Goal: Information Seeking & Learning: Learn about a topic

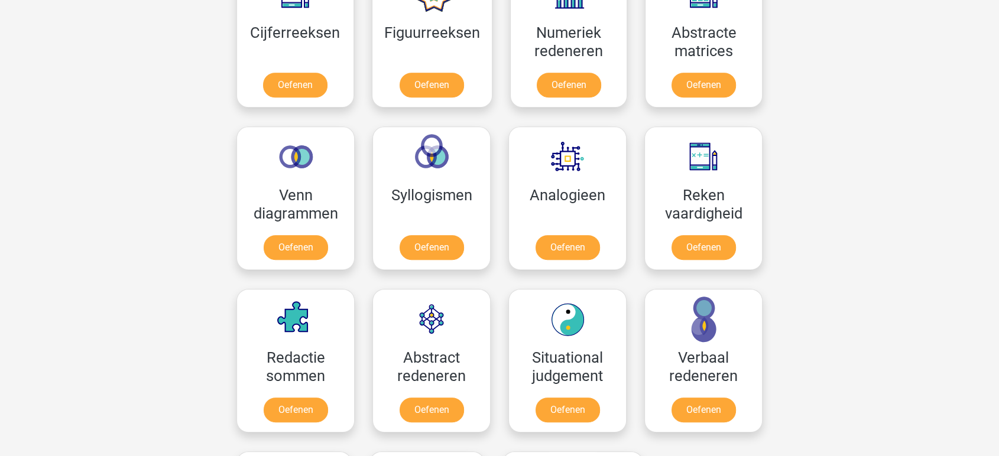
scroll to position [657, 0]
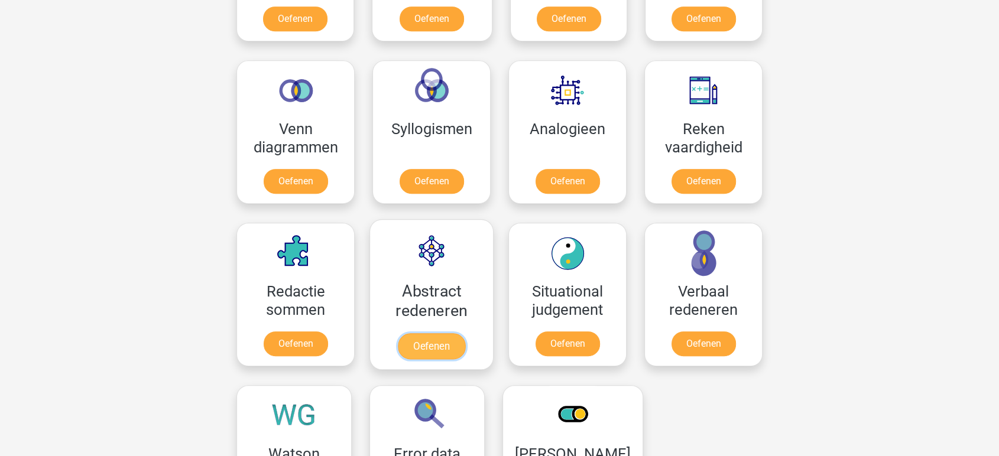
click at [451, 333] on link "Oefenen" at bounding box center [431, 346] width 67 height 26
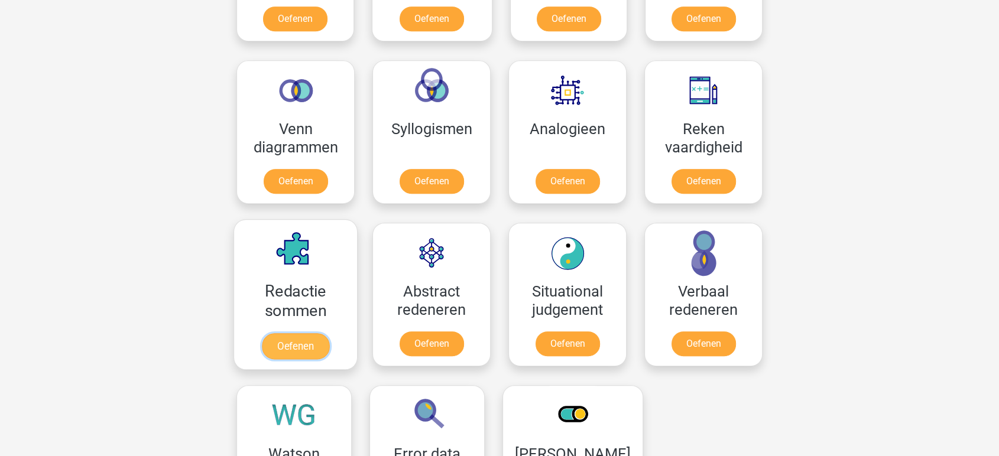
click at [292, 333] on link "Oefenen" at bounding box center [295, 346] width 67 height 26
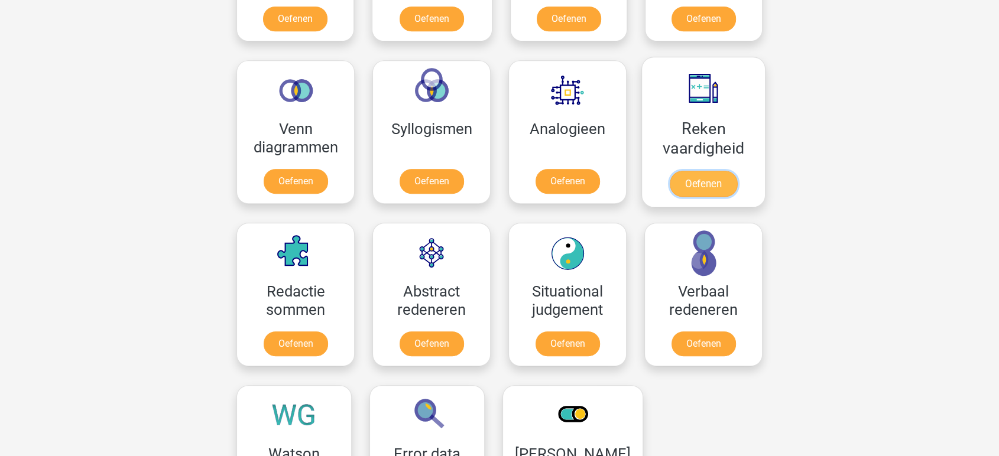
click at [696, 171] on link "Oefenen" at bounding box center [703, 184] width 67 height 26
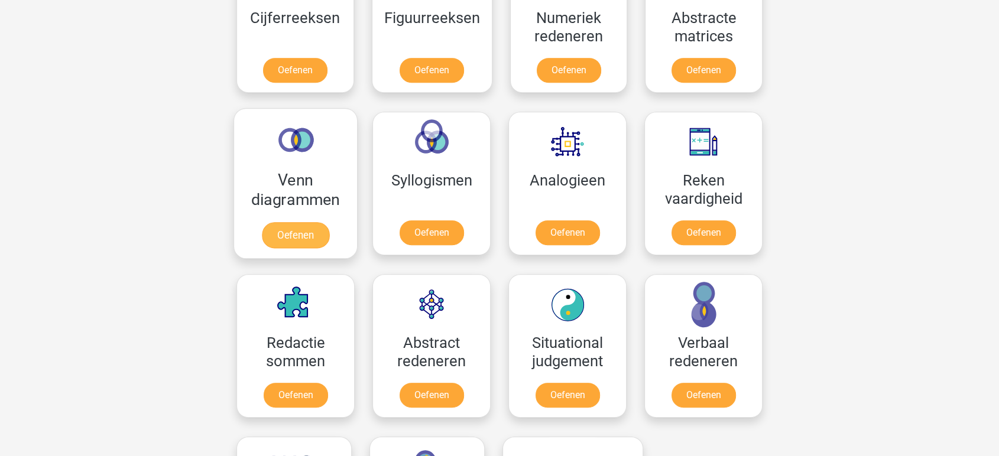
scroll to position [525, 0]
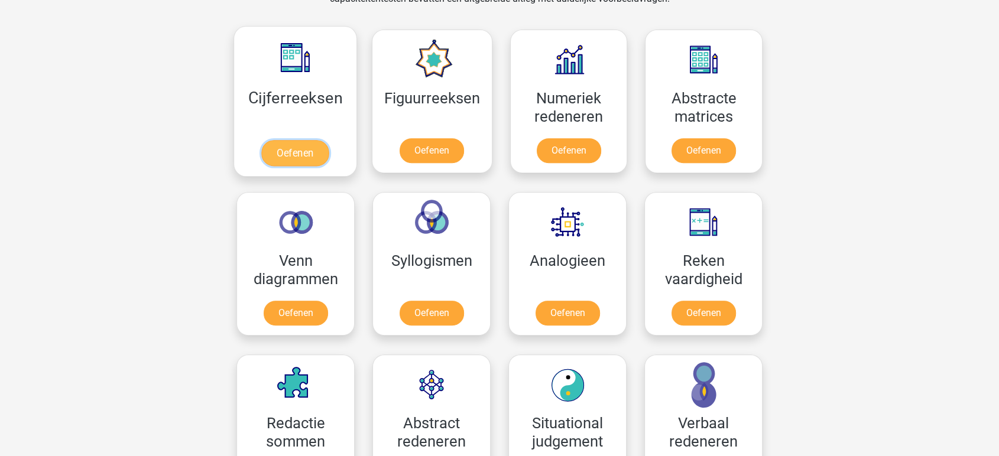
click at [278, 140] on link "Oefenen" at bounding box center [294, 153] width 67 height 26
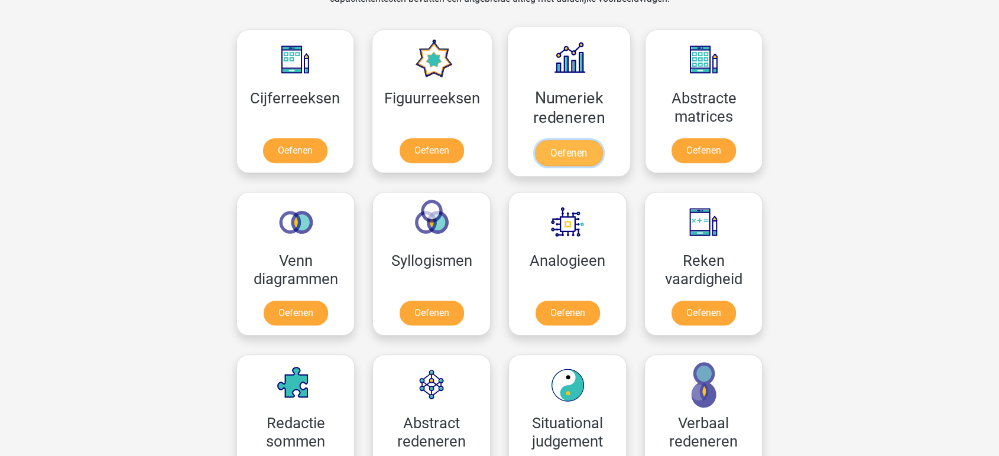
click at [563, 140] on link "Oefenen" at bounding box center [568, 153] width 67 height 26
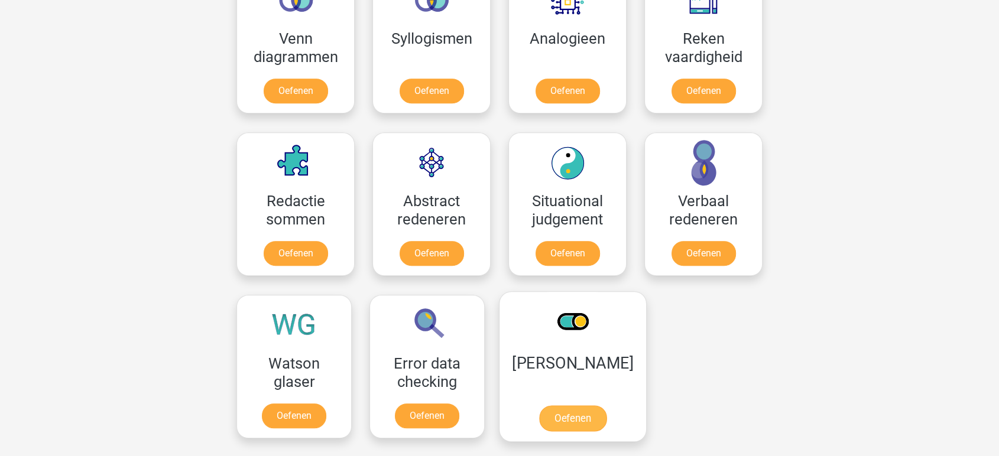
scroll to position [788, 0]
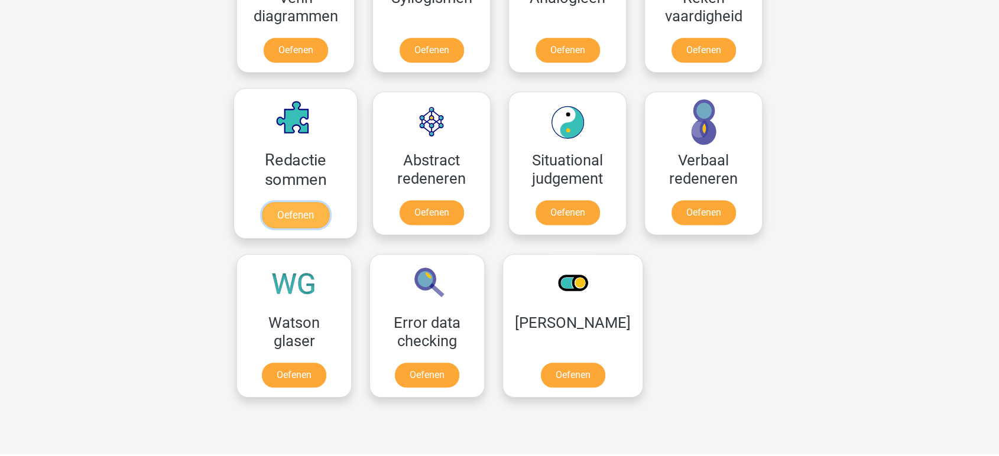
click at [296, 213] on link "Oefenen" at bounding box center [295, 215] width 67 height 26
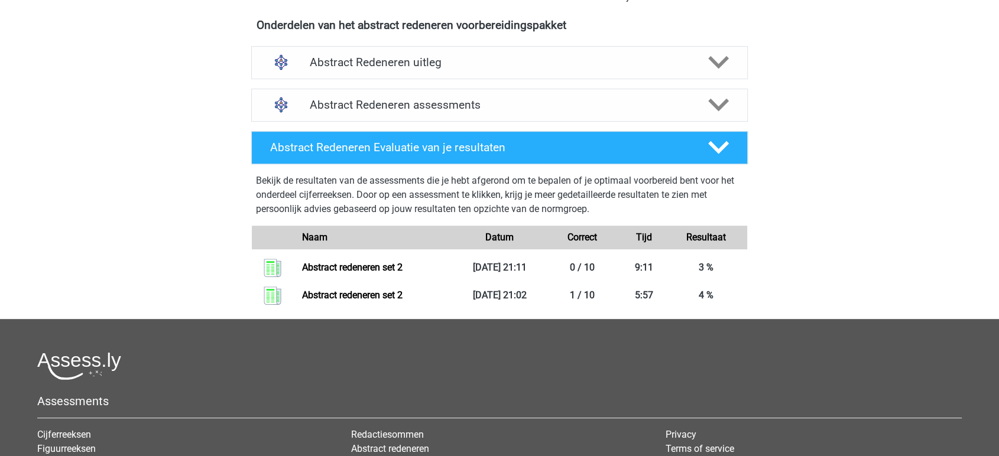
scroll to position [328, 0]
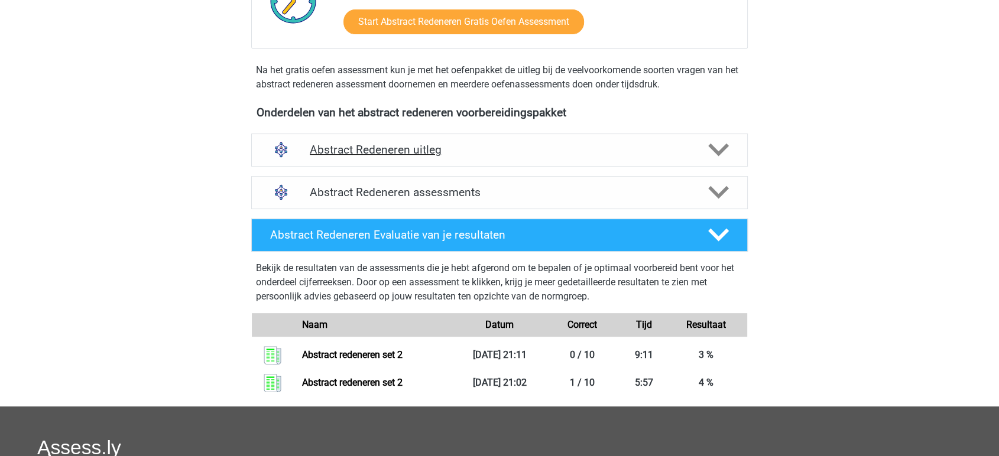
click at [381, 155] on h4 "Abstract Redeneren uitleg" at bounding box center [500, 150] width 380 height 14
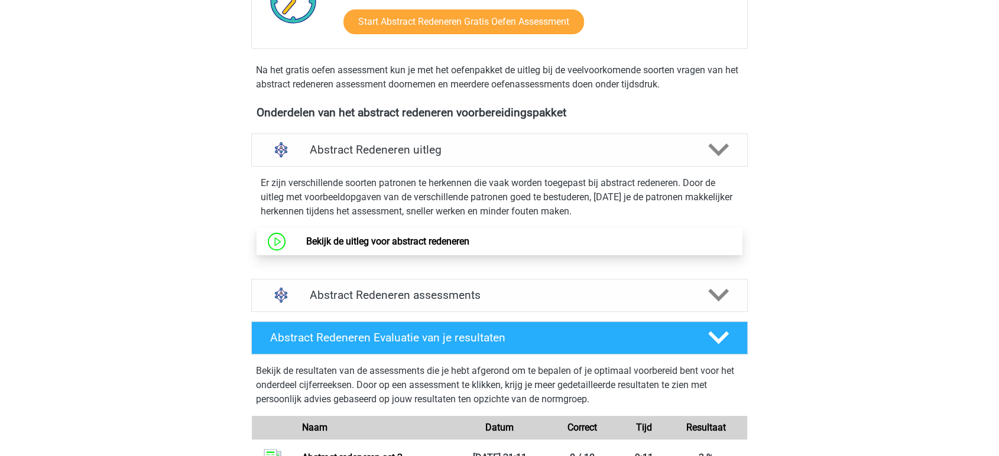
click at [369, 240] on link "Bekijk de uitleg voor abstract redeneren" at bounding box center [387, 241] width 163 height 11
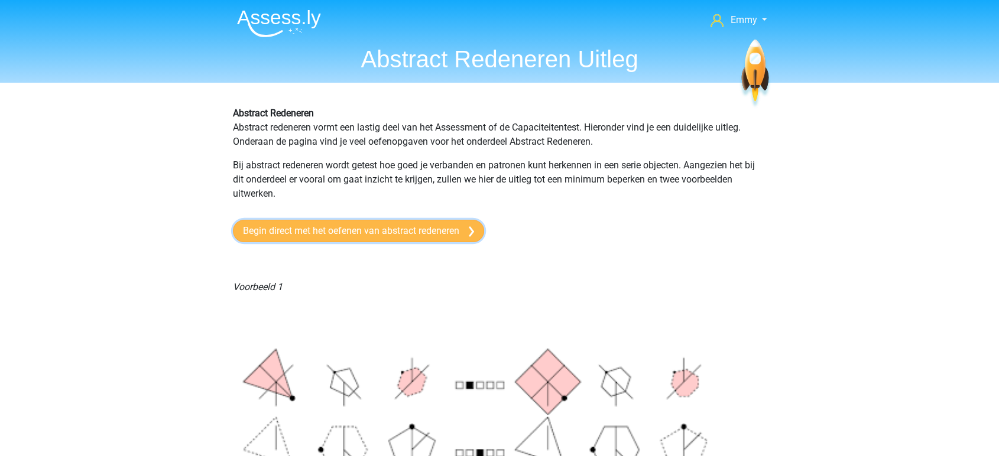
click at [379, 231] on link "Begin direct met het oefenen van abstract redeneren" at bounding box center [358, 231] width 251 height 22
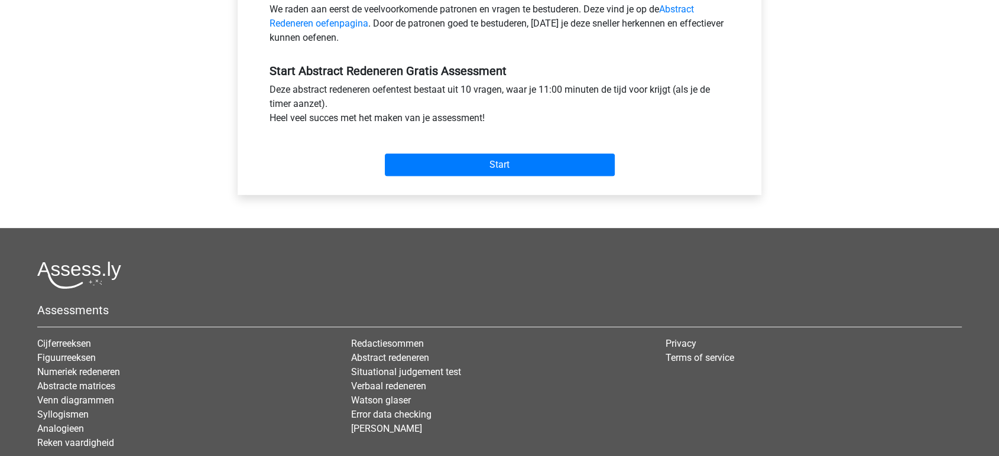
scroll to position [328, 0]
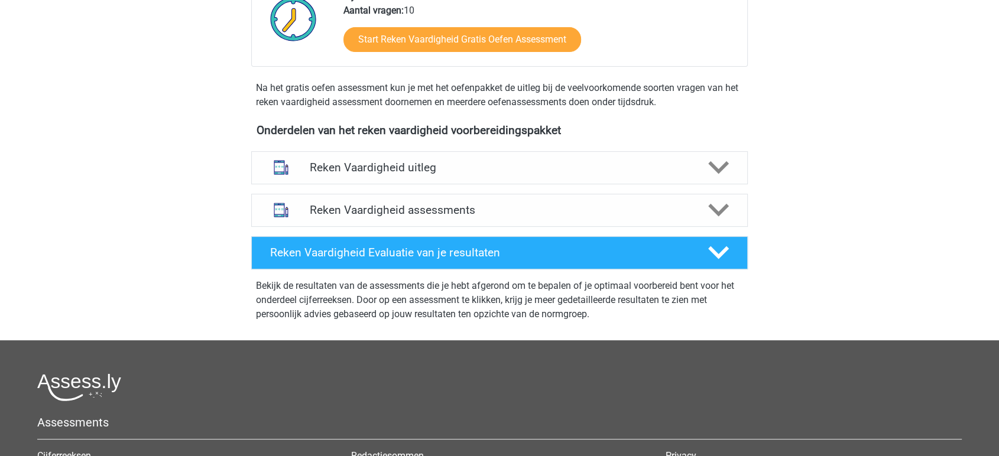
scroll to position [328, 0]
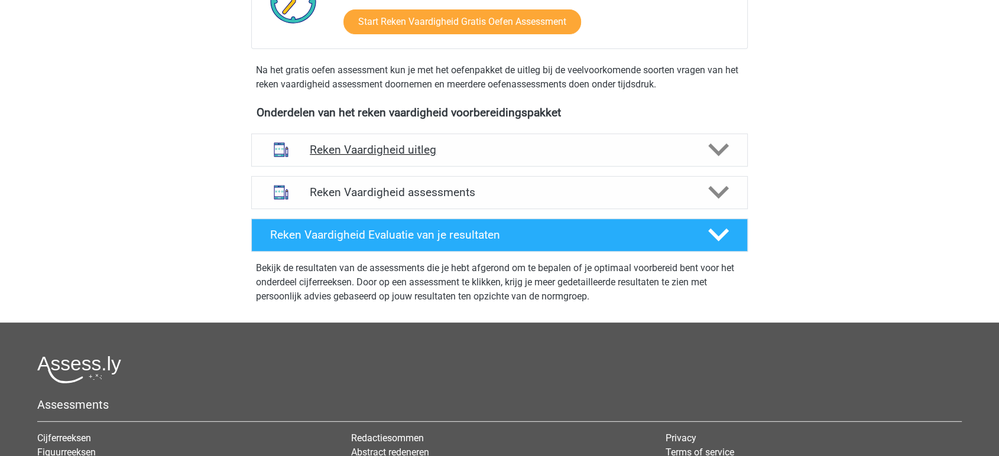
click at [400, 151] on h4 "Reken Vaardigheid uitleg" at bounding box center [500, 150] width 380 height 14
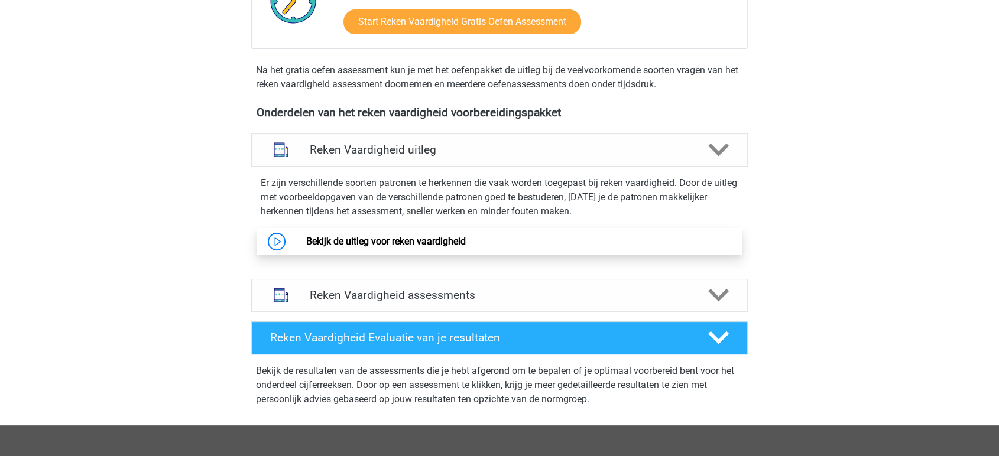
click at [406, 236] on link "Bekijk de uitleg voor reken vaardigheid" at bounding box center [386, 241] width 160 height 11
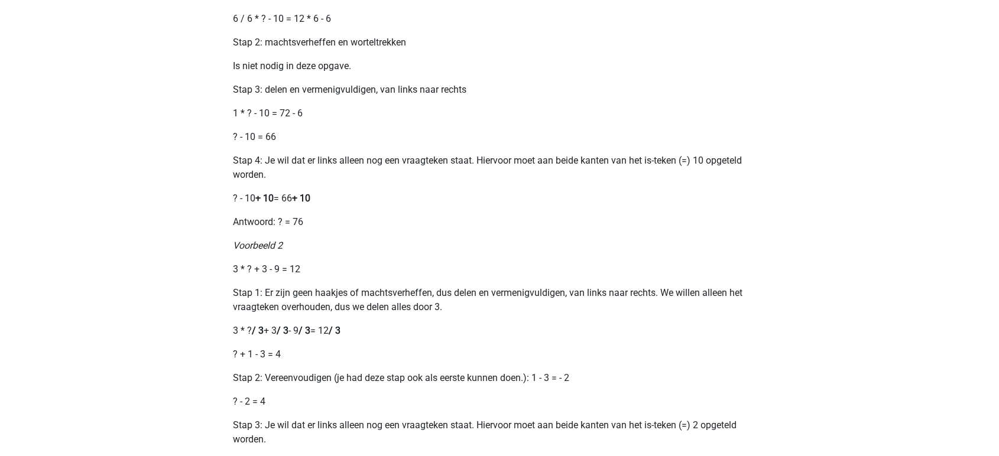
scroll to position [1051, 0]
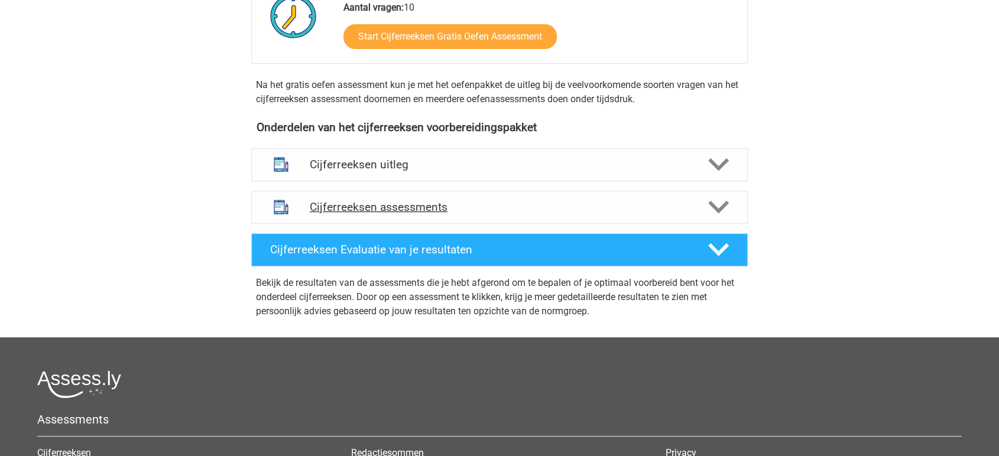
scroll to position [328, 0]
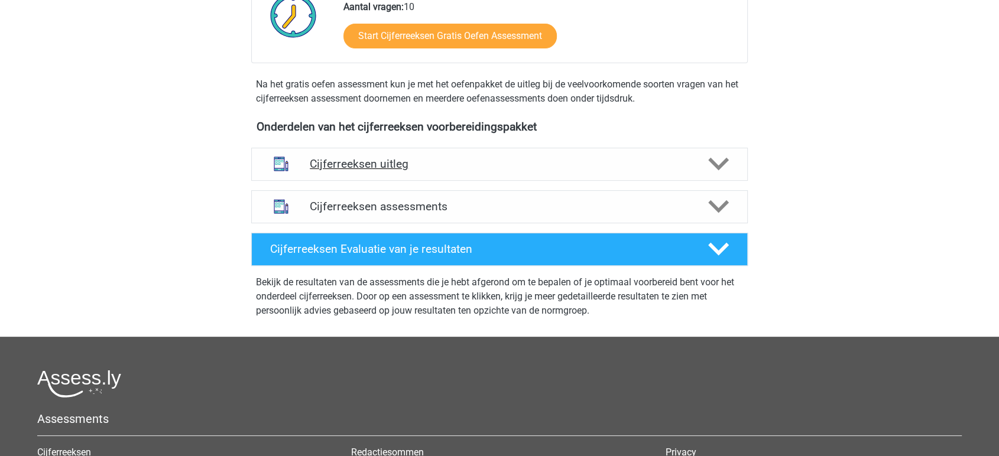
click at [365, 181] on div "Cijferreeksen uitleg" at bounding box center [499, 164] width 497 height 33
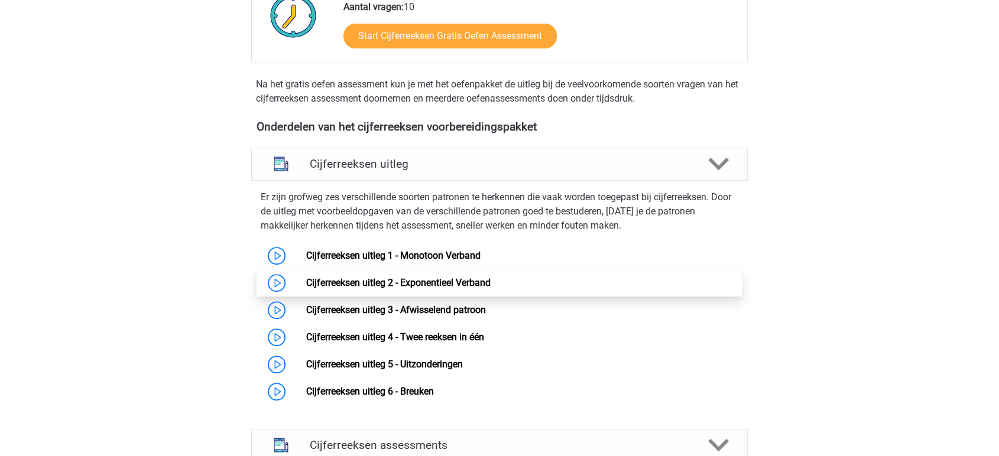
click at [380, 289] on link "Cijferreeksen uitleg 2 - Exponentieel Verband" at bounding box center [398, 282] width 184 height 11
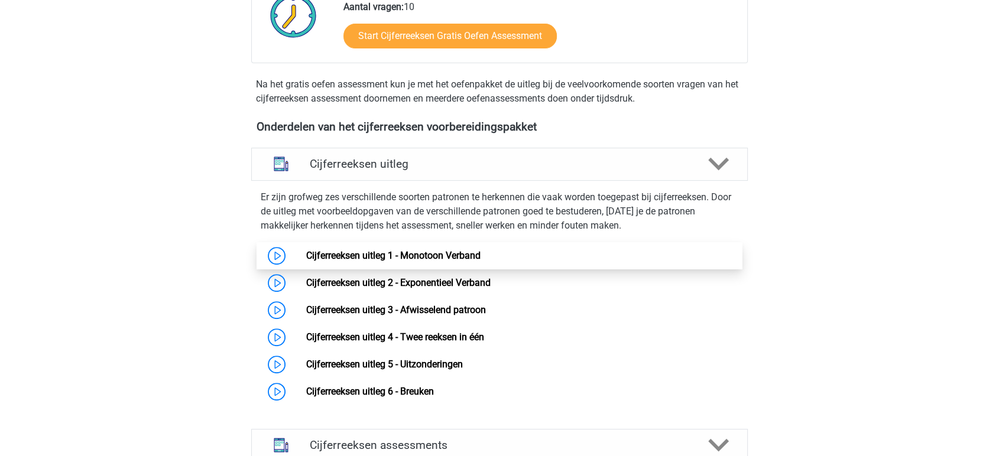
click at [374, 261] on link "Cijferreeksen uitleg 1 - Monotoon Verband" at bounding box center [393, 255] width 174 height 11
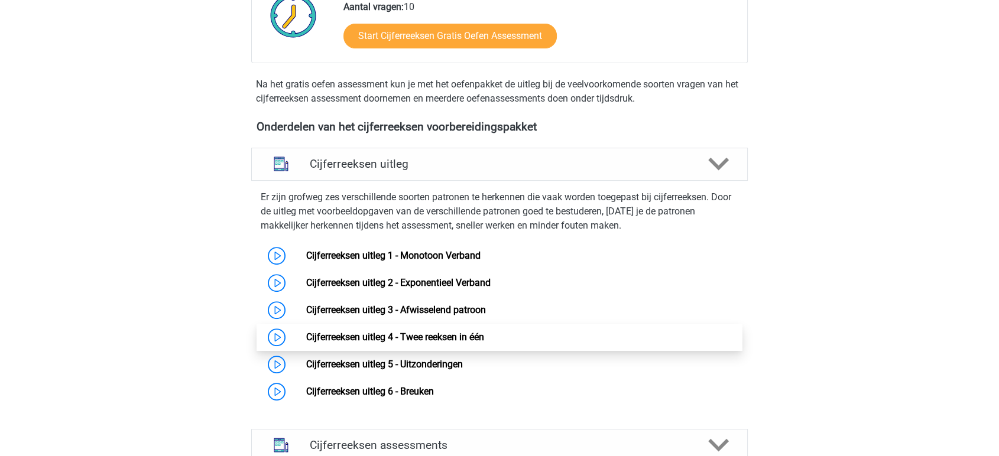
click at [359, 343] on link "Cijferreeksen uitleg 4 - Twee reeksen in één" at bounding box center [395, 337] width 178 height 11
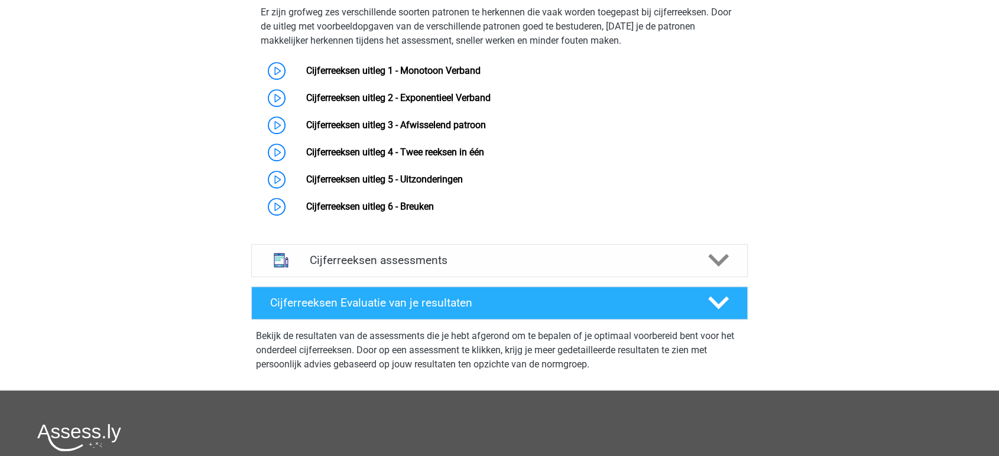
scroll to position [525, 0]
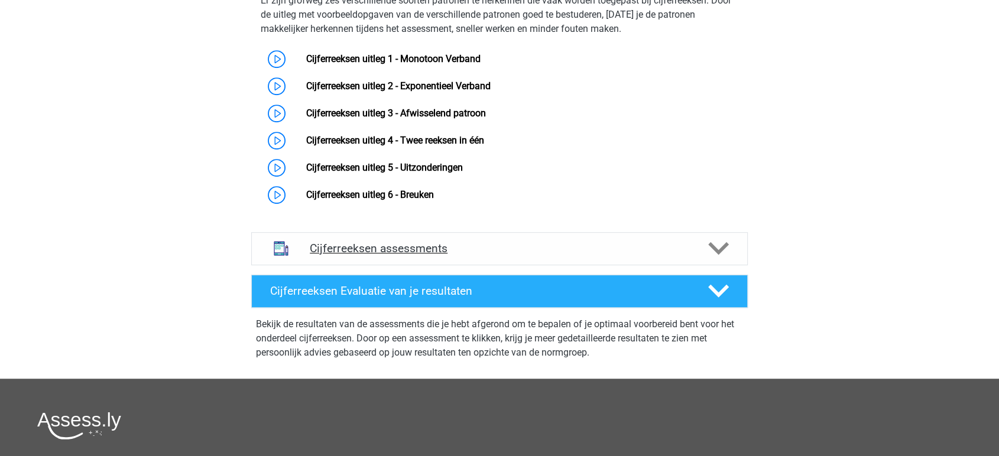
click at [373, 255] on h4 "Cijferreeksen assessments" at bounding box center [500, 249] width 380 height 14
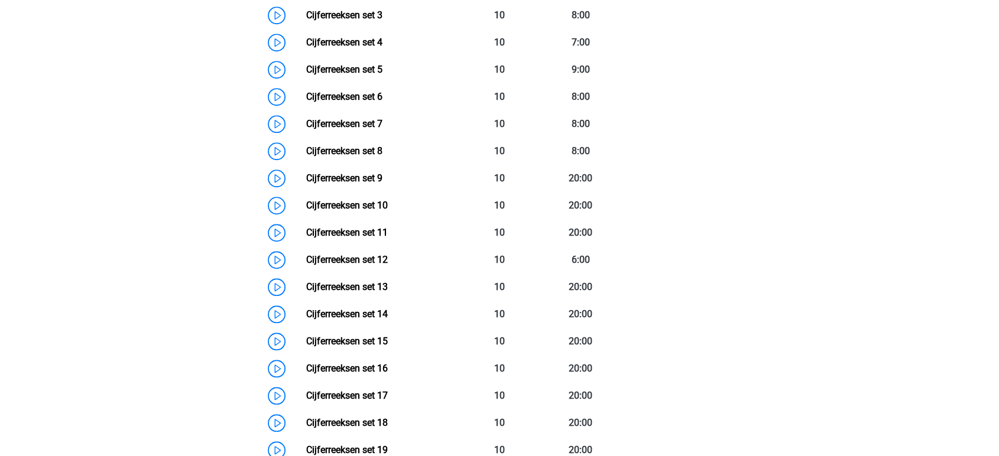
scroll to position [854, 0]
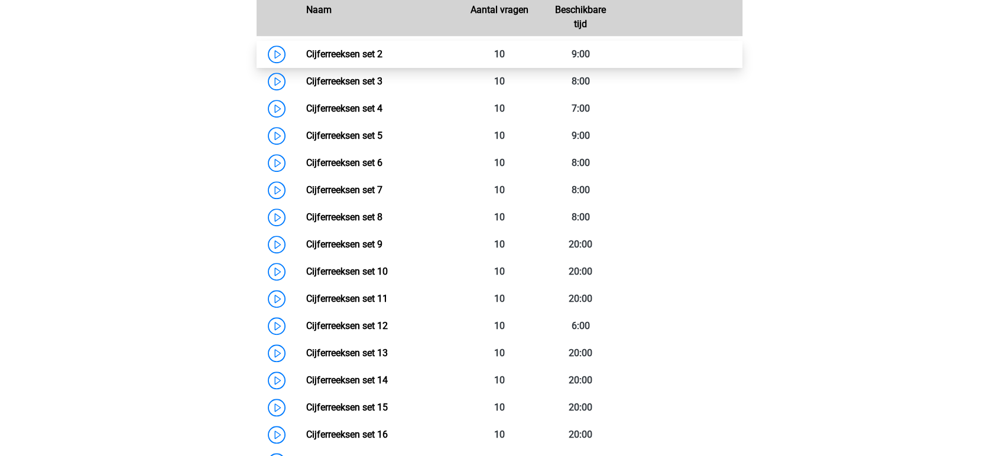
click at [339, 60] on link "Cijferreeksen set 2" at bounding box center [344, 53] width 76 height 11
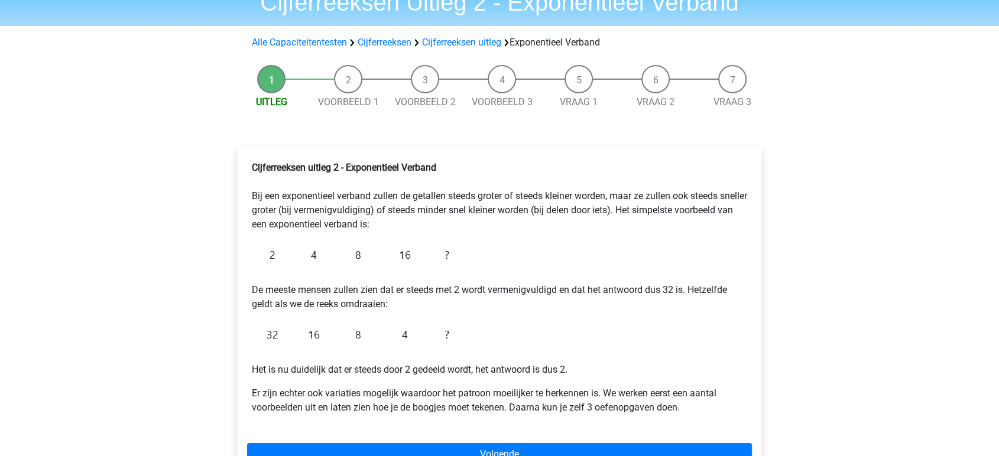
scroll to position [131, 0]
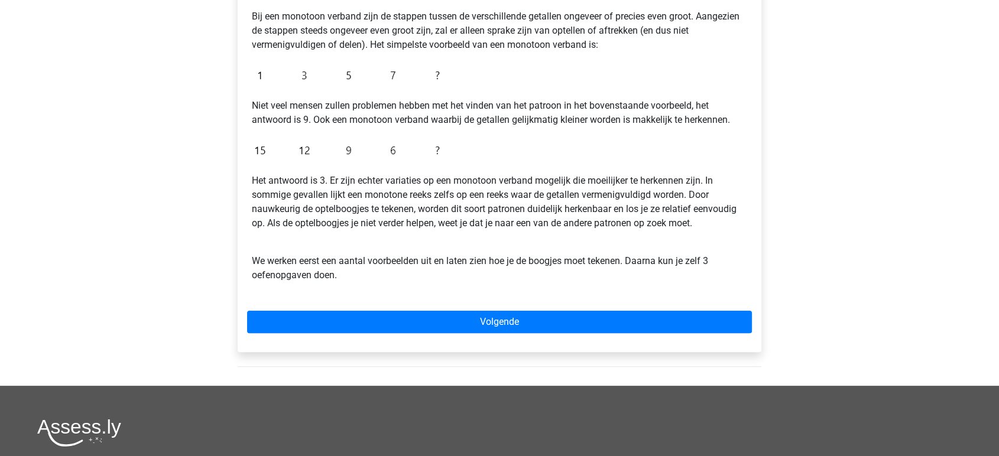
scroll to position [328, 0]
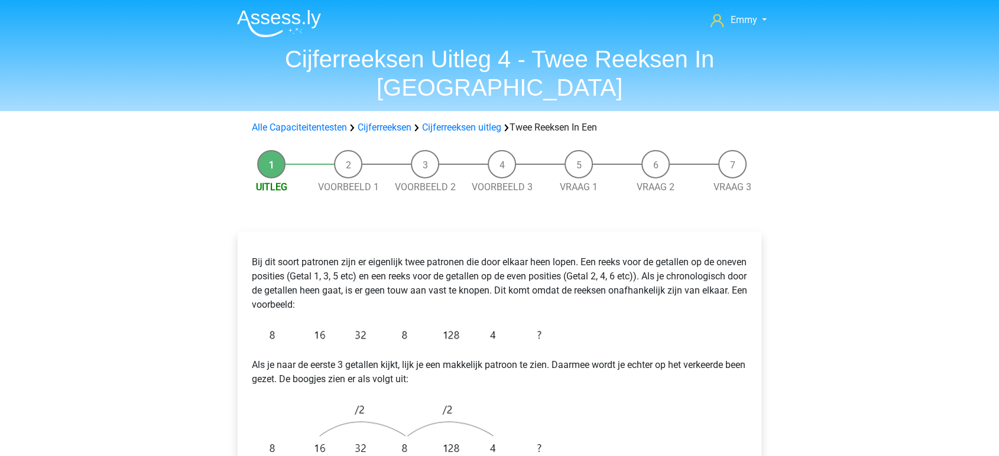
scroll to position [131, 0]
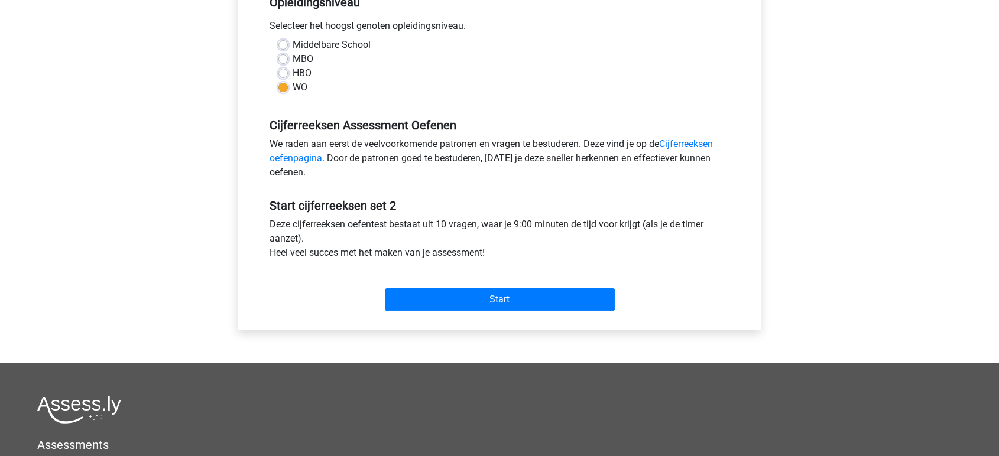
scroll to position [263, 0]
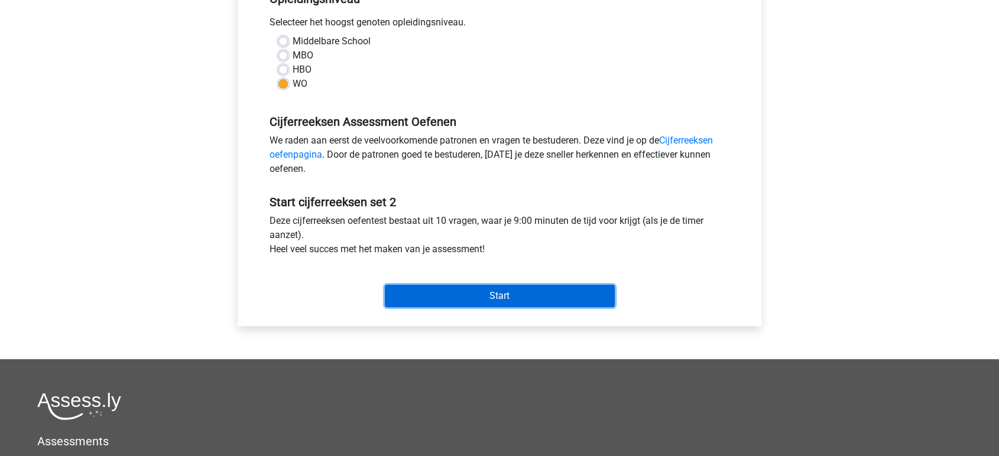
click at [455, 288] on input "Start" at bounding box center [500, 296] width 230 height 22
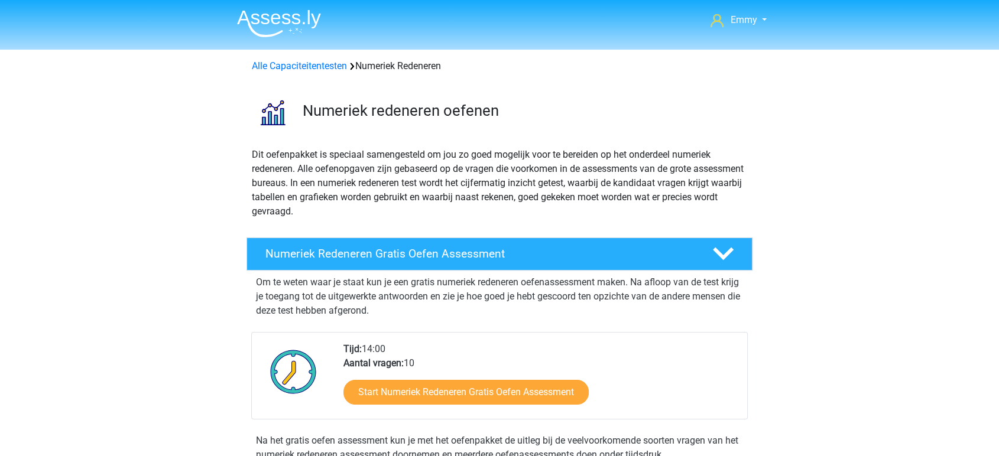
scroll to position [197, 0]
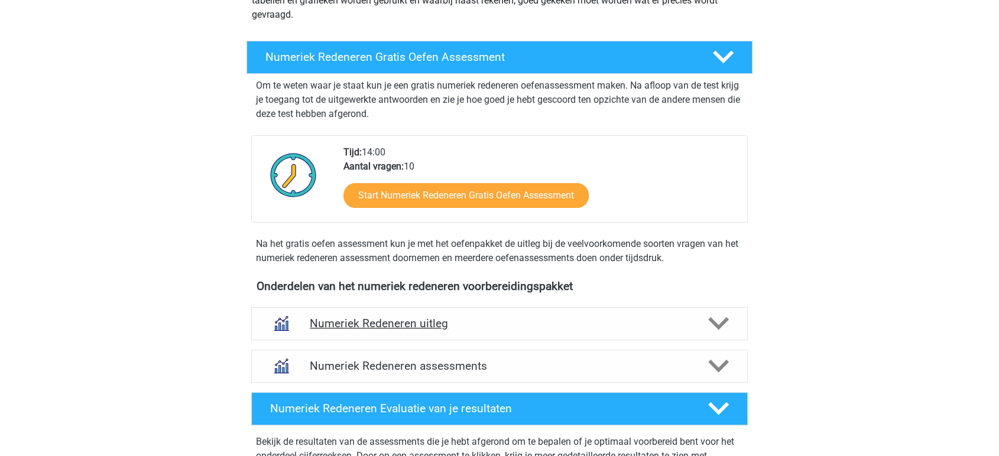
click at [430, 312] on div "Numeriek Redeneren uitleg" at bounding box center [499, 323] width 497 height 33
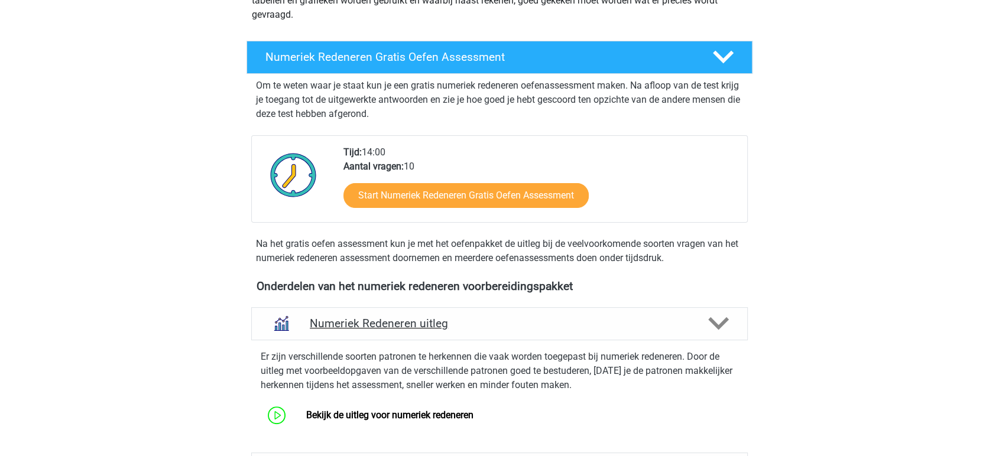
scroll to position [394, 0]
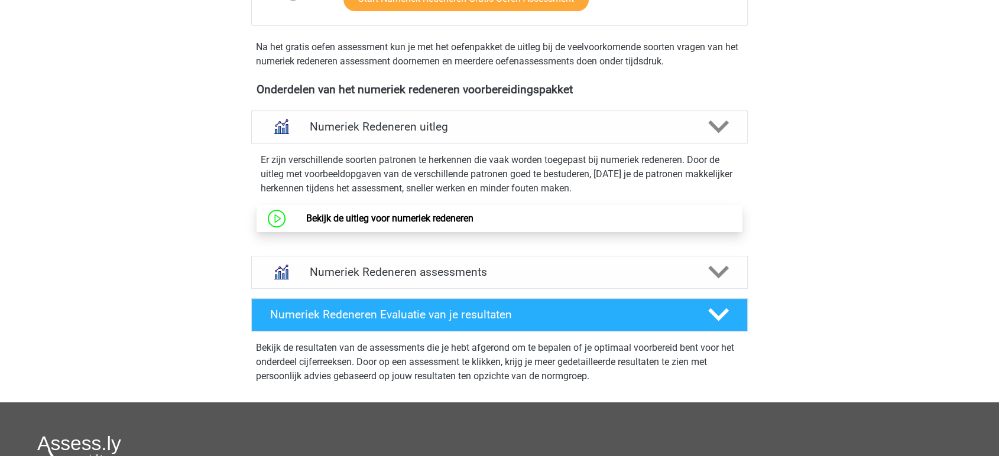
click at [374, 218] on link "Bekijk de uitleg voor numeriek redeneren" at bounding box center [389, 218] width 167 height 11
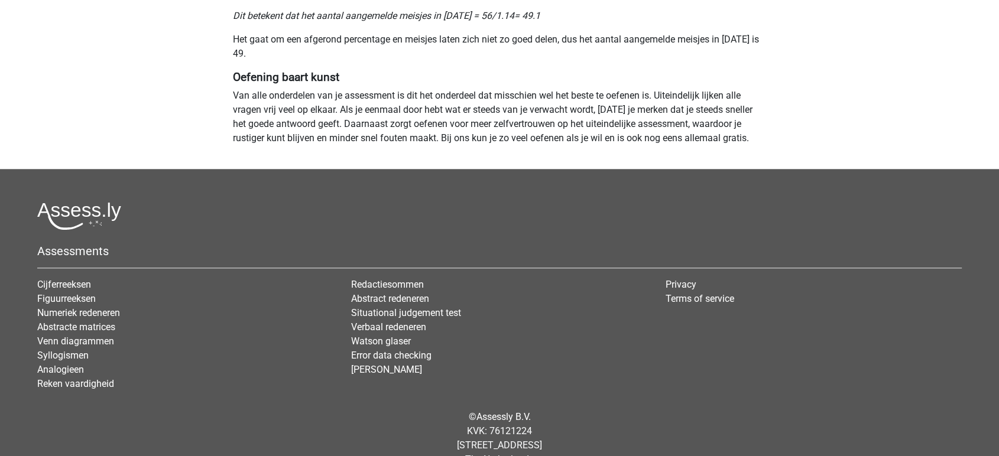
scroll to position [1116, 0]
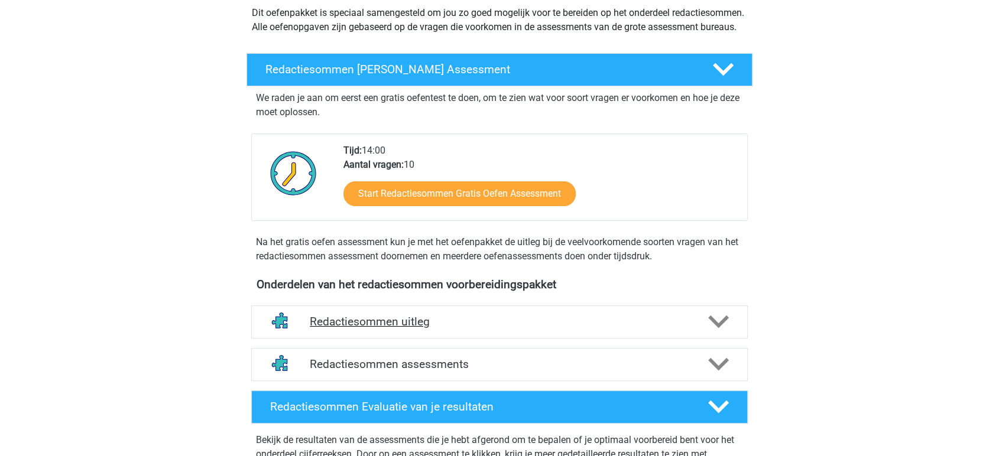
scroll to position [197, 0]
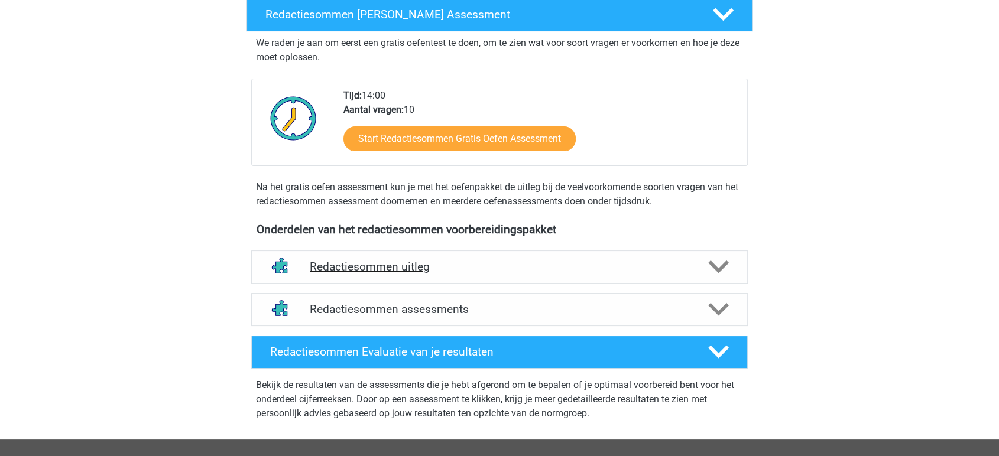
click at [364, 274] on h4 "Redactiesommen uitleg" at bounding box center [500, 267] width 380 height 14
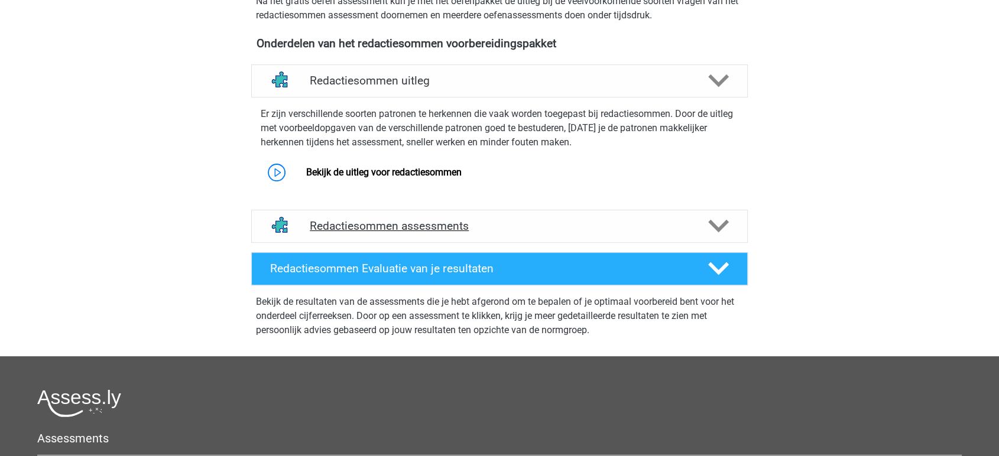
scroll to position [394, 0]
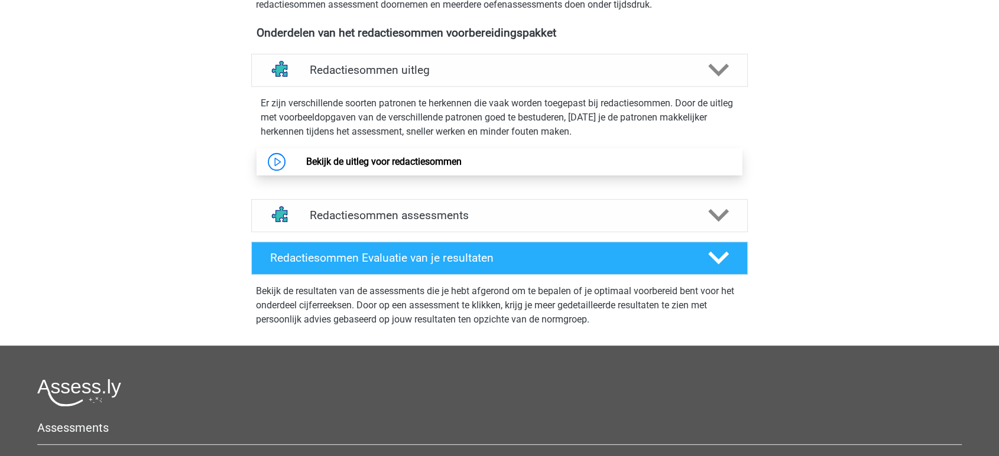
click at [364, 167] on link "Bekijk de uitleg voor redactiesommen" at bounding box center [383, 161] width 155 height 11
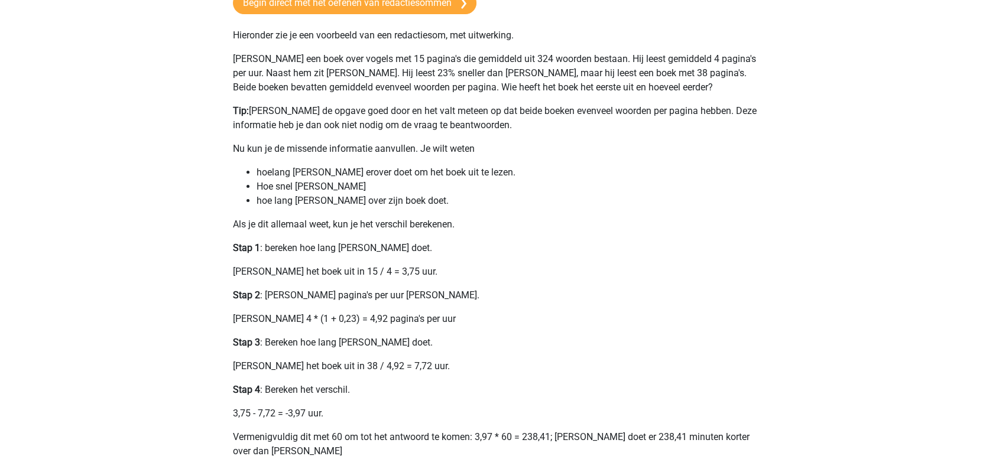
scroll to position [394, 0]
